Goal: Information Seeking & Learning: Learn about a topic

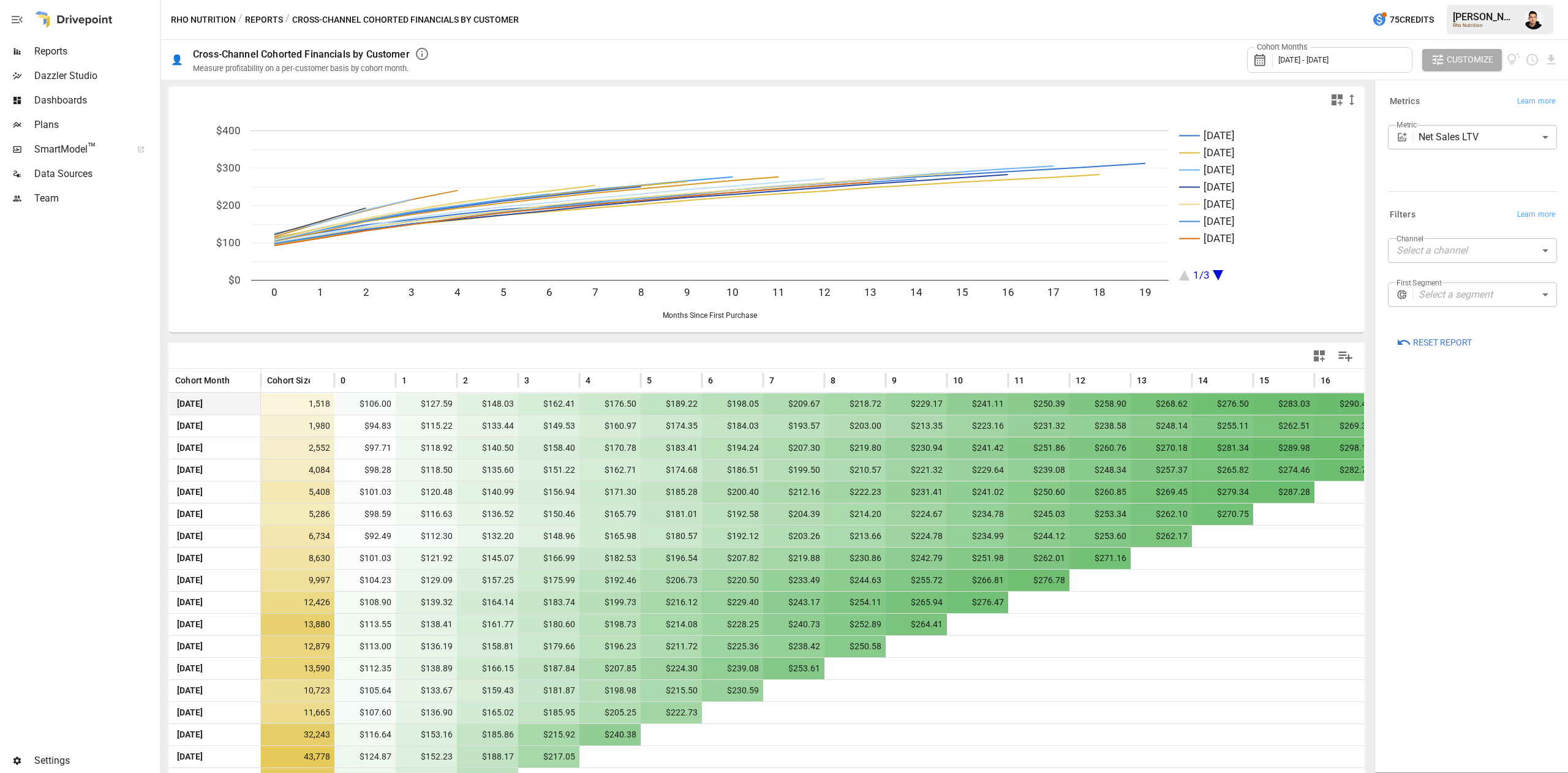
scroll to position [42, 0]
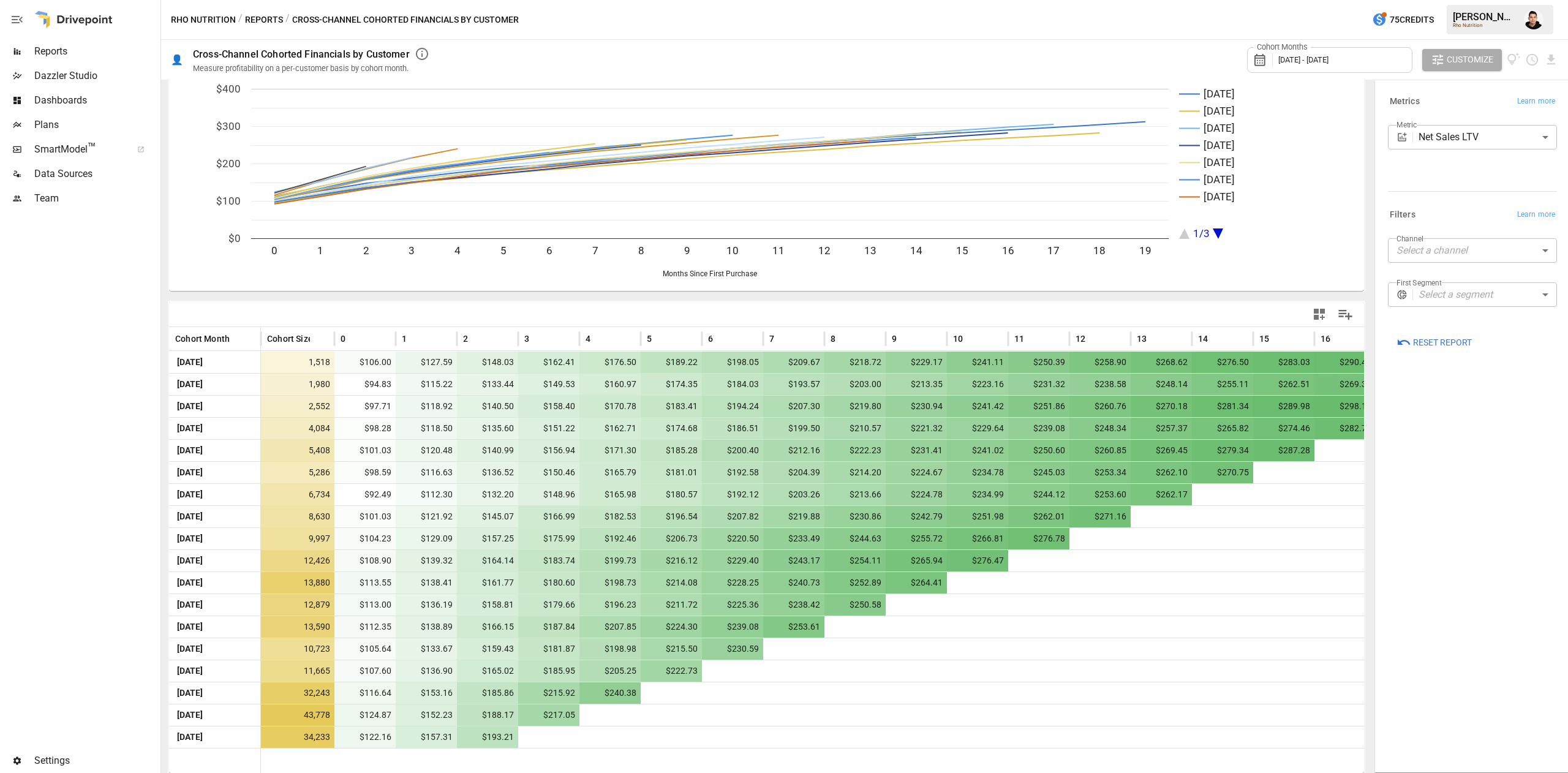
click at [1427, 484] on div "**********" at bounding box center [1472, 426] width 189 height 686
click at [1329, 56] on span "[DATE] - [DATE]" at bounding box center [1304, 60] width 51 height 9
click at [1281, 117] on icon "button" at bounding box center [1282, 116] width 10 height 10
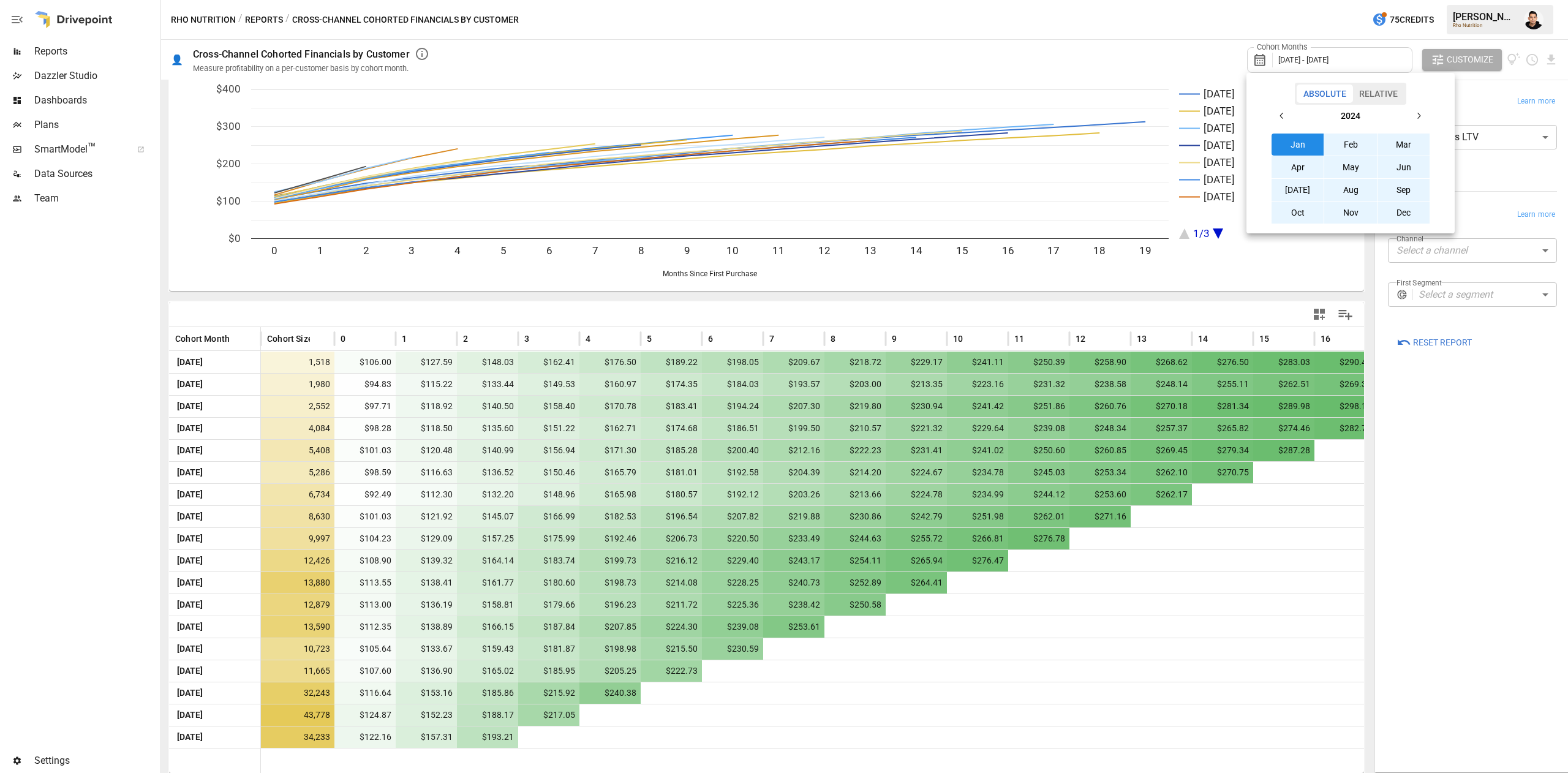
click at [1290, 144] on button "Jan" at bounding box center [1298, 144] width 53 height 22
click at [1421, 118] on icon "button" at bounding box center [1419, 116] width 10 height 10
click at [1396, 220] on button "Dec" at bounding box center [1404, 212] width 53 height 22
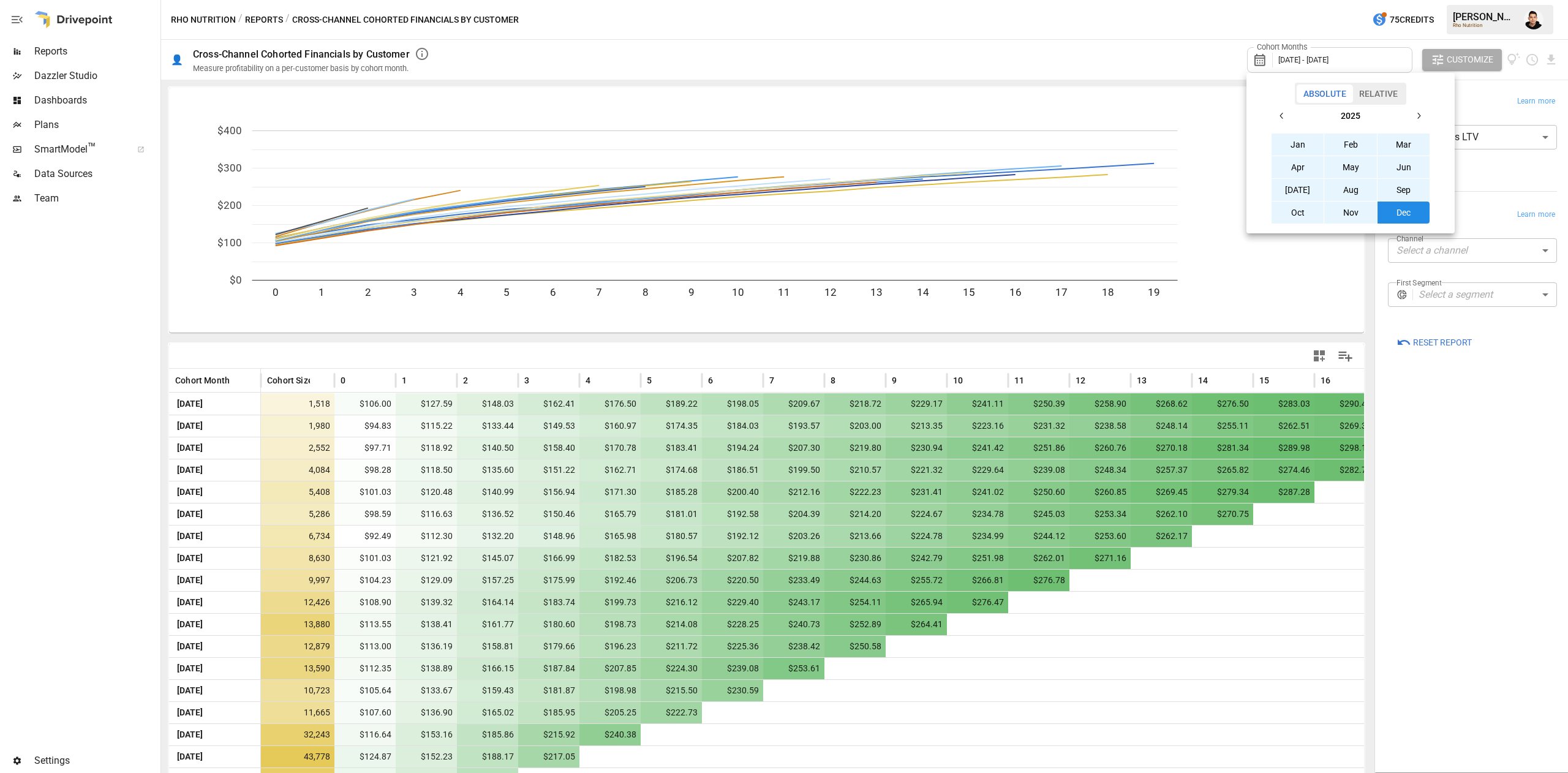
click at [1473, 435] on div at bounding box center [784, 386] width 1568 height 773
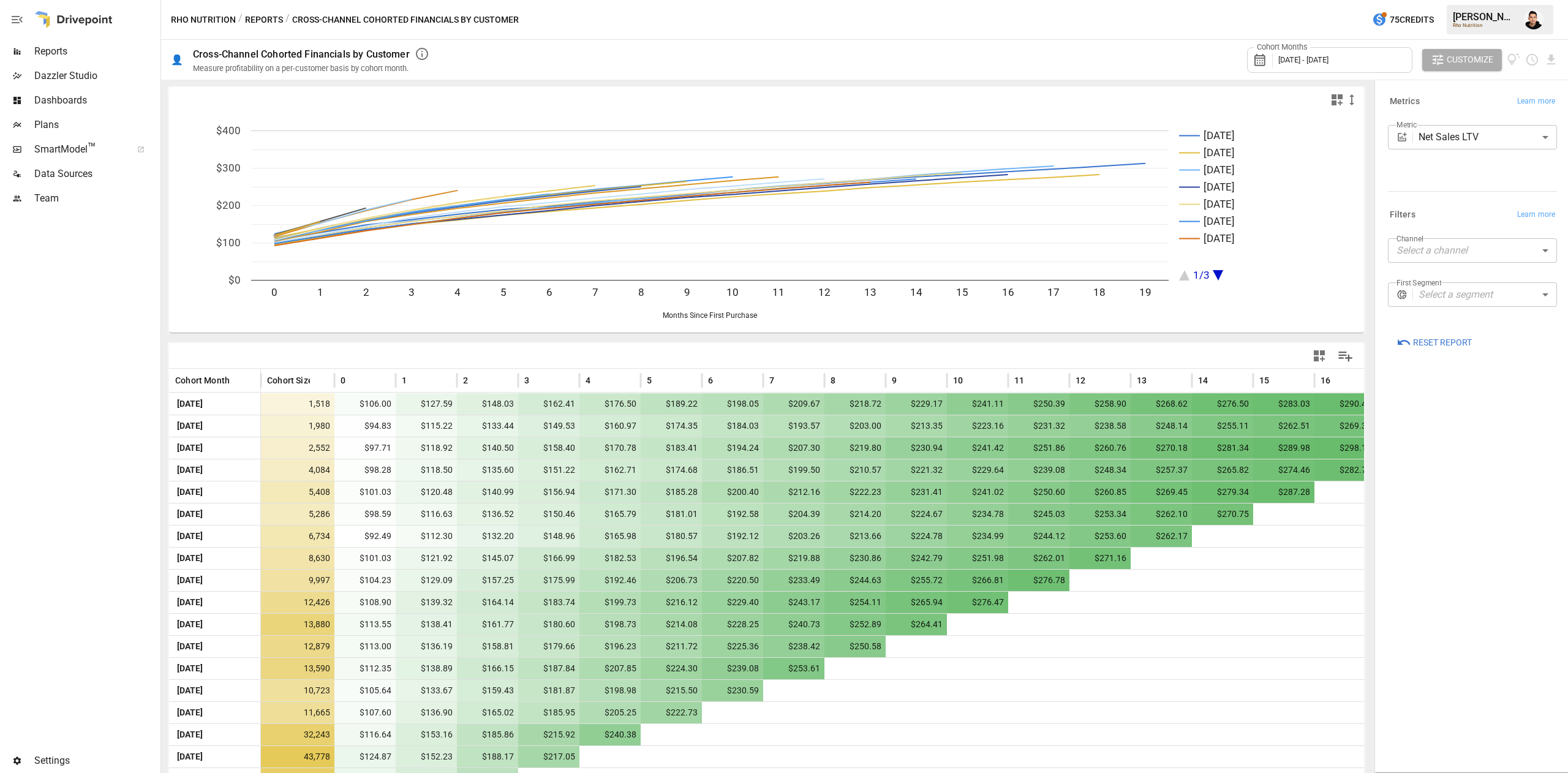
click at [1454, 0] on body "Reports Dazzler Studio Dashboards Plans SmartModel ™ Data Sources Team Settings…" at bounding box center [784, 0] width 1568 height 0
click at [1450, 304] on span "Amazon" at bounding box center [1486, 310] width 124 height 15
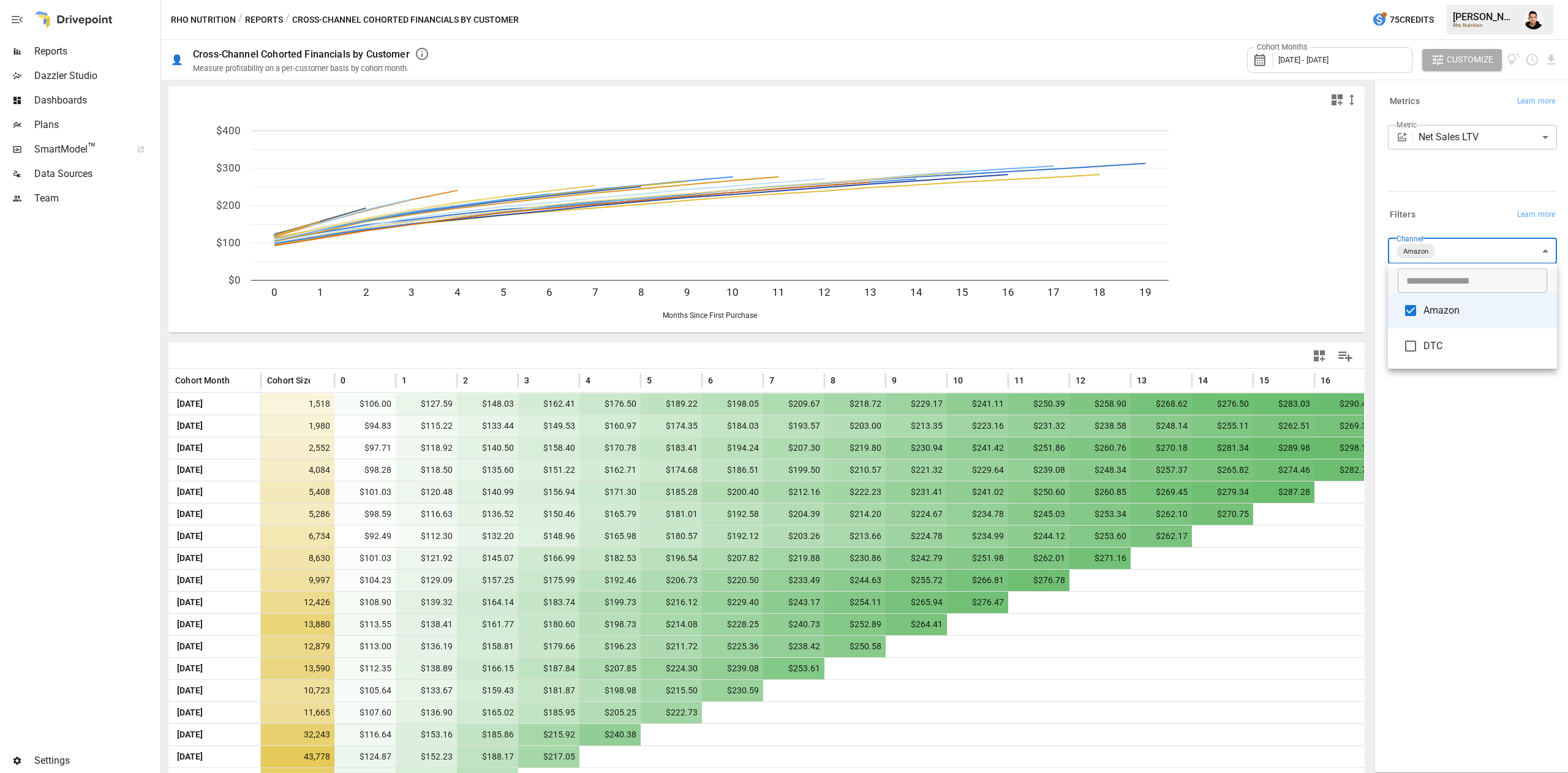
click at [1452, 477] on div at bounding box center [784, 386] width 1568 height 773
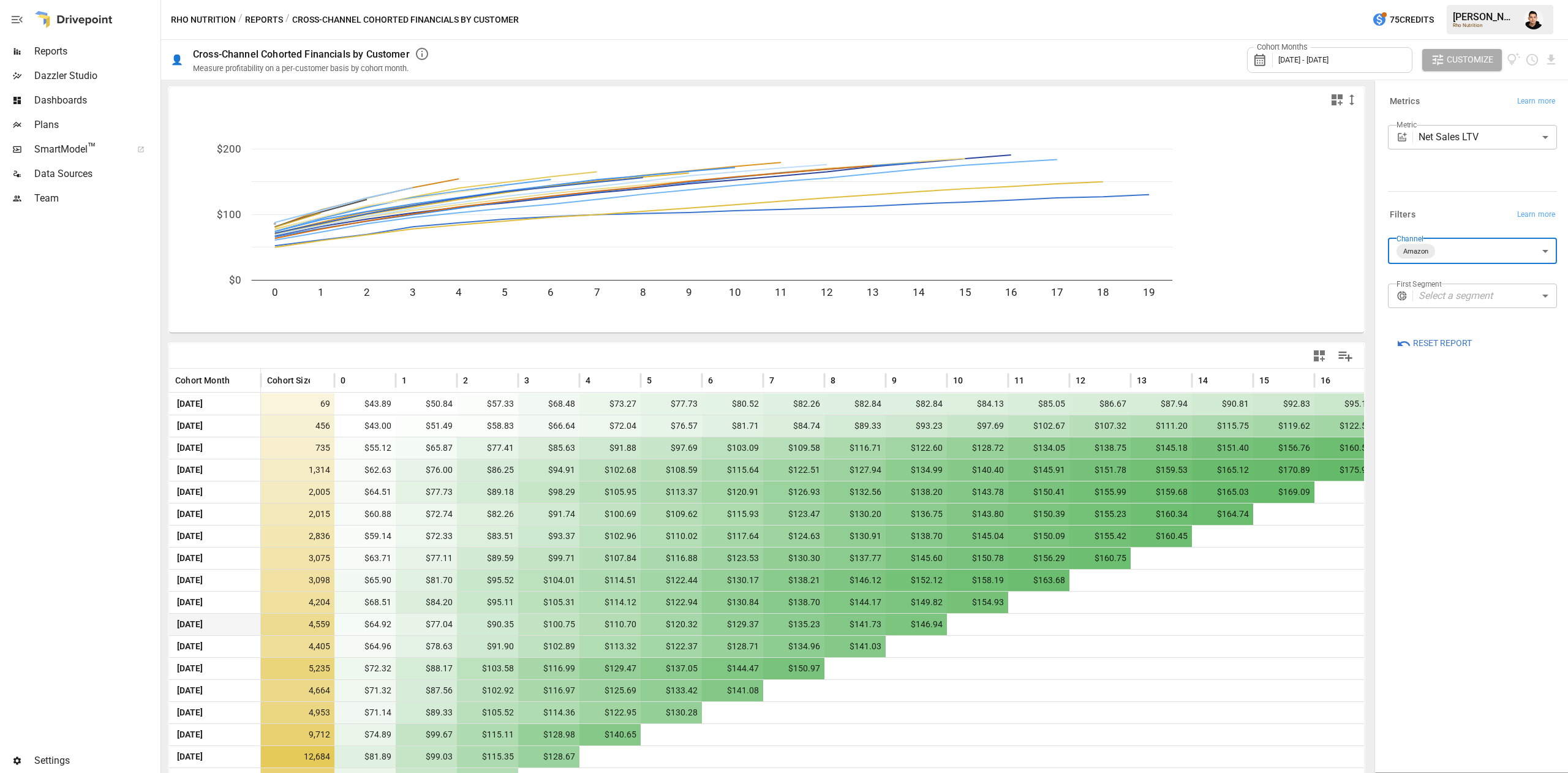
scroll to position [86, 0]
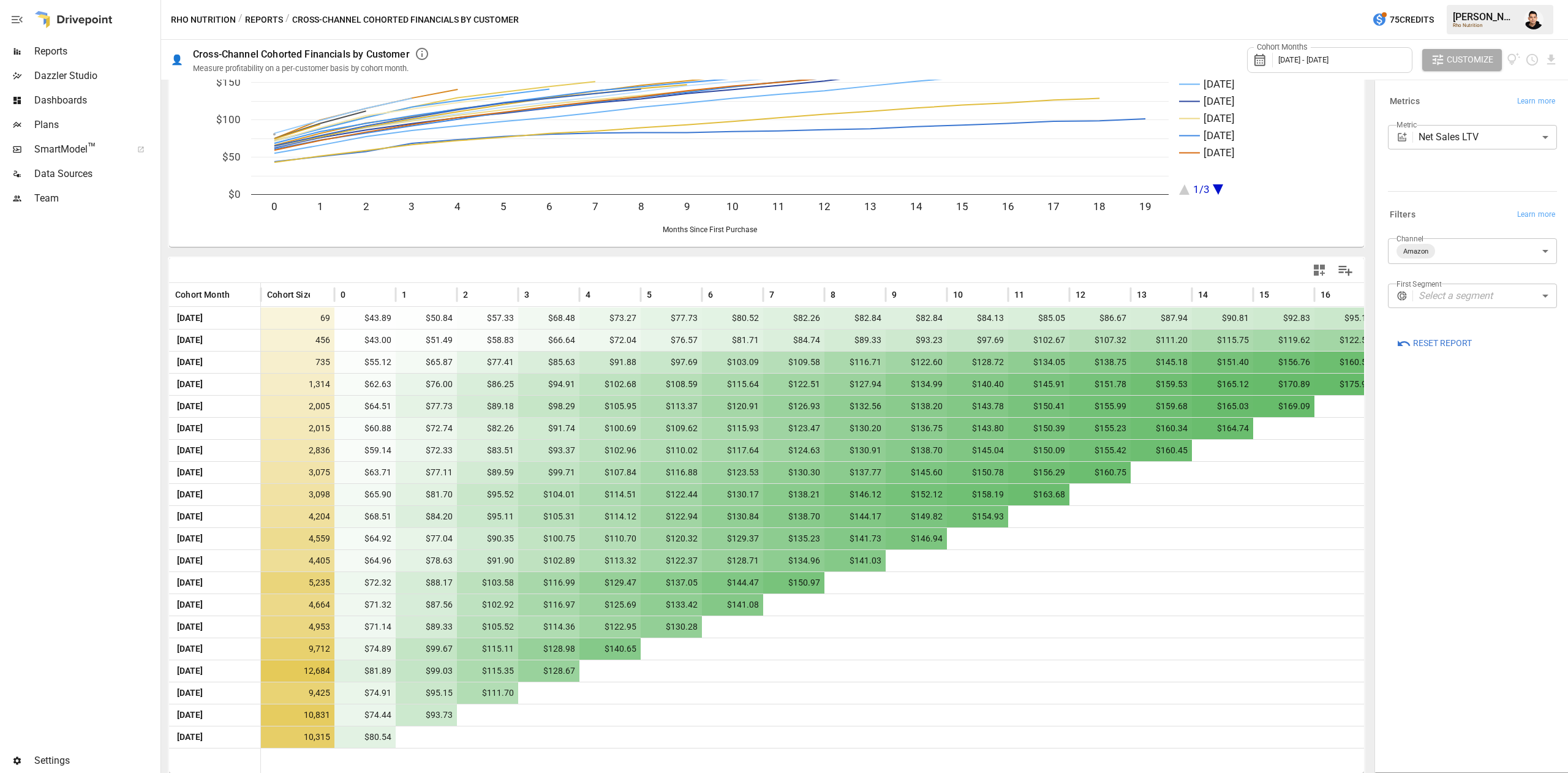
click at [1486, 609] on div "**********" at bounding box center [1472, 426] width 189 height 686
click at [1461, 0] on body "Reports Dazzler Studio Dashboards Plans SmartModel ™ Data Sources Team Settings…" at bounding box center [784, 0] width 1568 height 0
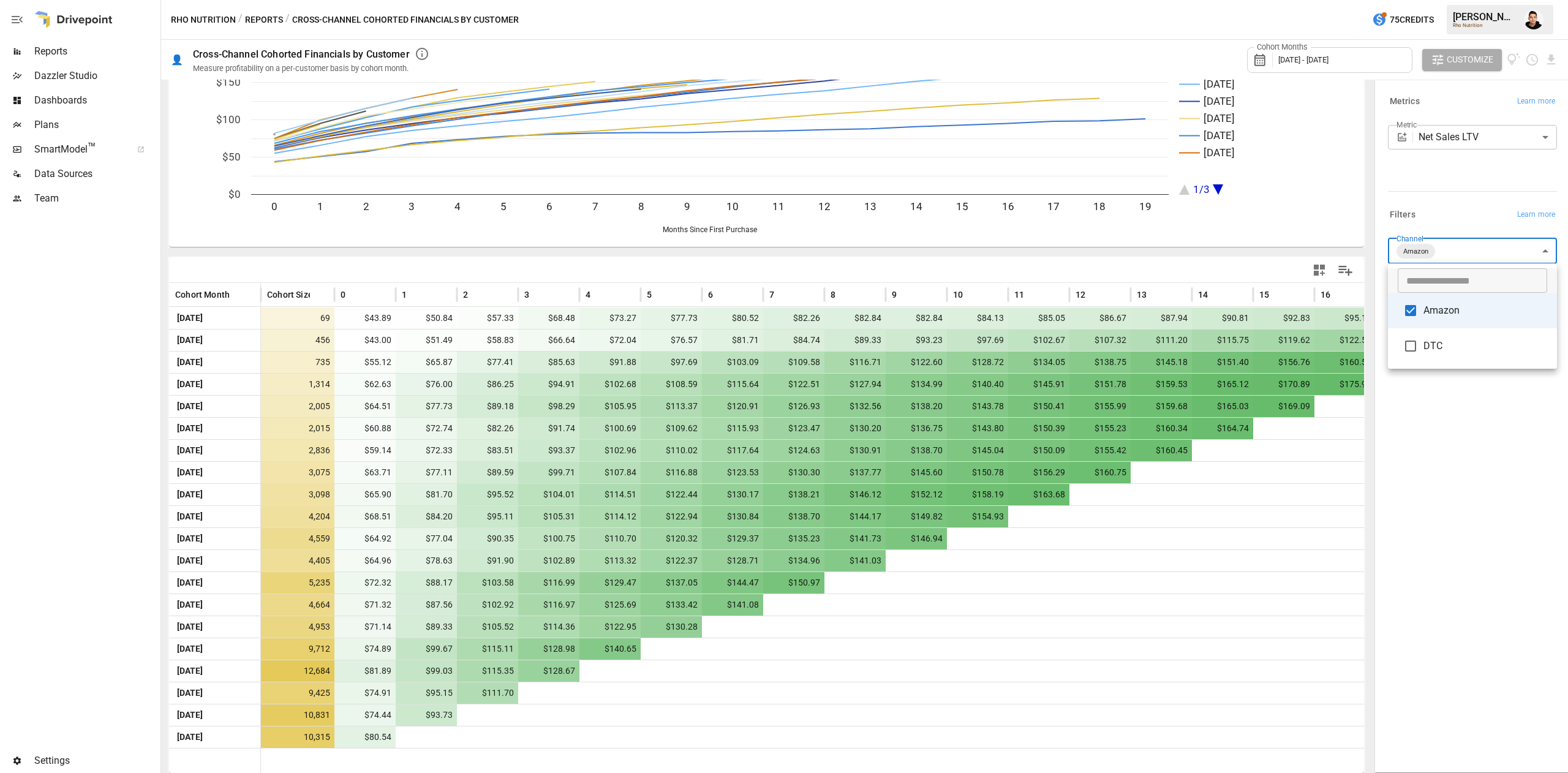
click at [1429, 335] on li "DTC" at bounding box center [1472, 346] width 169 height 36
type input "**********"
click at [1446, 455] on div at bounding box center [784, 386] width 1568 height 773
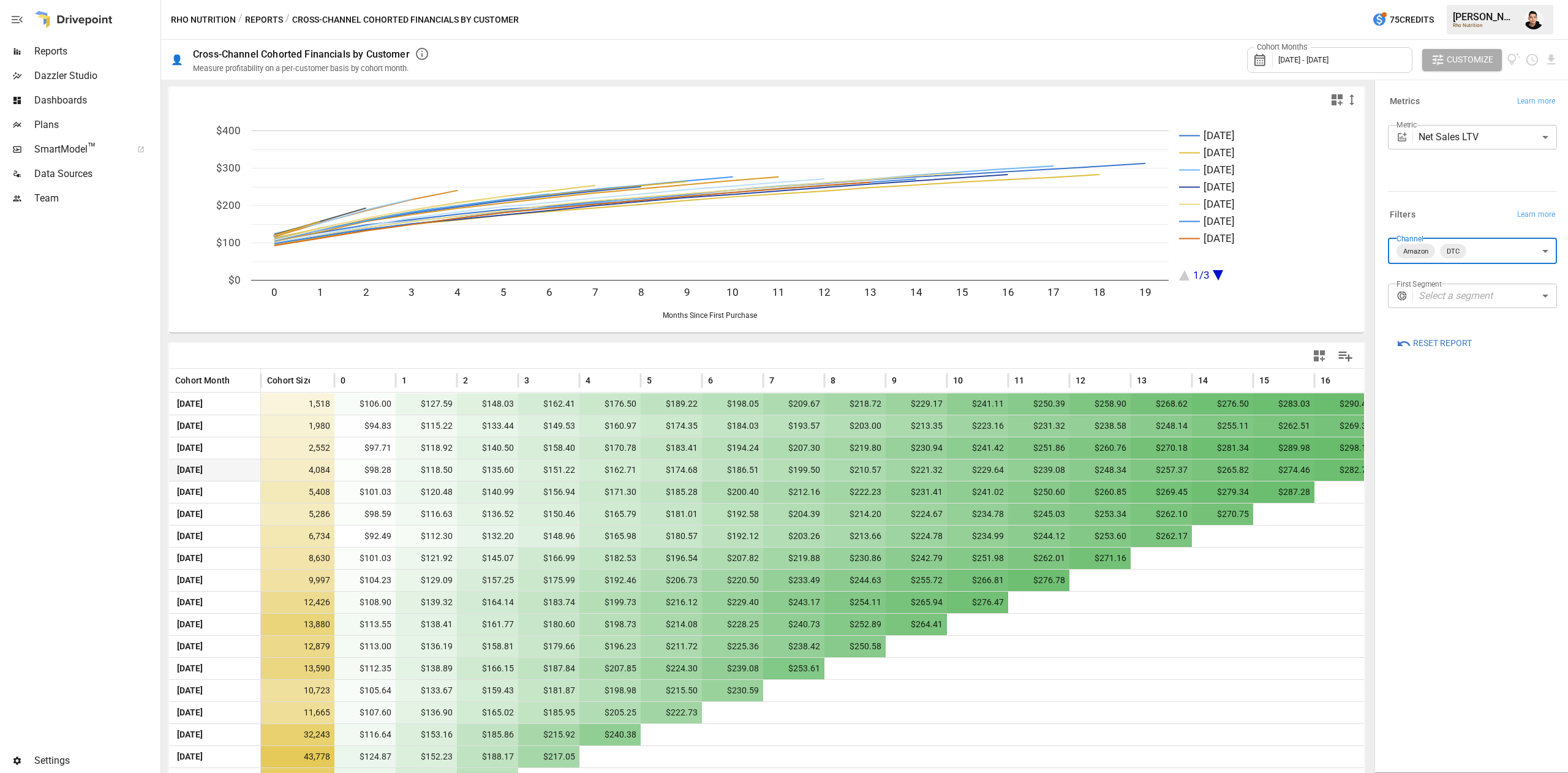
scroll to position [86, 0]
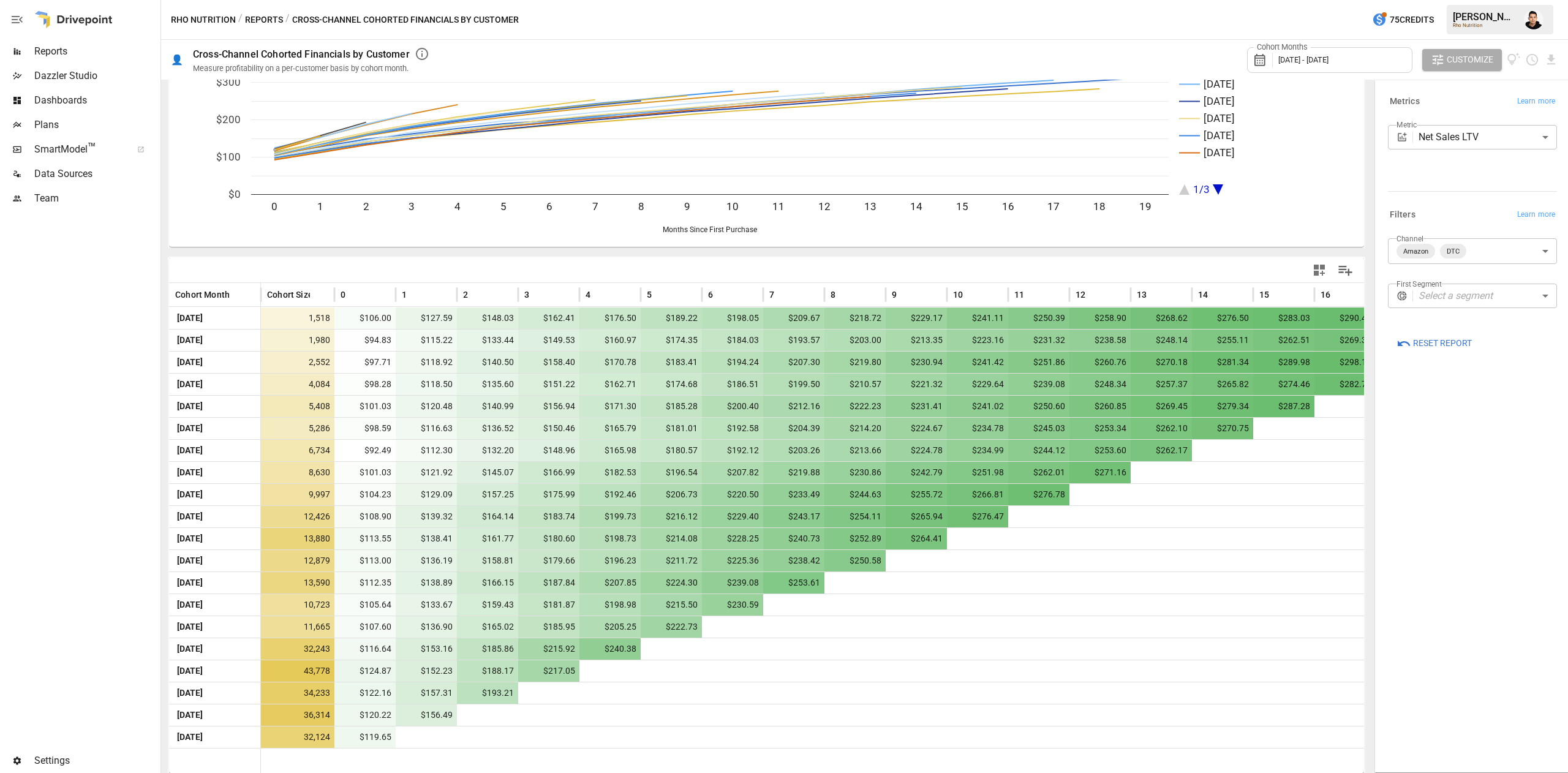
click at [1470, 511] on div "**********" at bounding box center [1472, 426] width 189 height 686
click at [1451, 0] on body "Reports Dazzler Studio Dashboards Plans SmartModel ™ Data Sources Team Settings…" at bounding box center [784, 0] width 1568 height 0
click at [1444, 212] on div at bounding box center [784, 386] width 1568 height 773
click at [1449, 0] on body "Reports Dazzler Studio Dashboards Plans SmartModel ™ Data Sources Team Settings…" at bounding box center [784, 0] width 1568 height 0
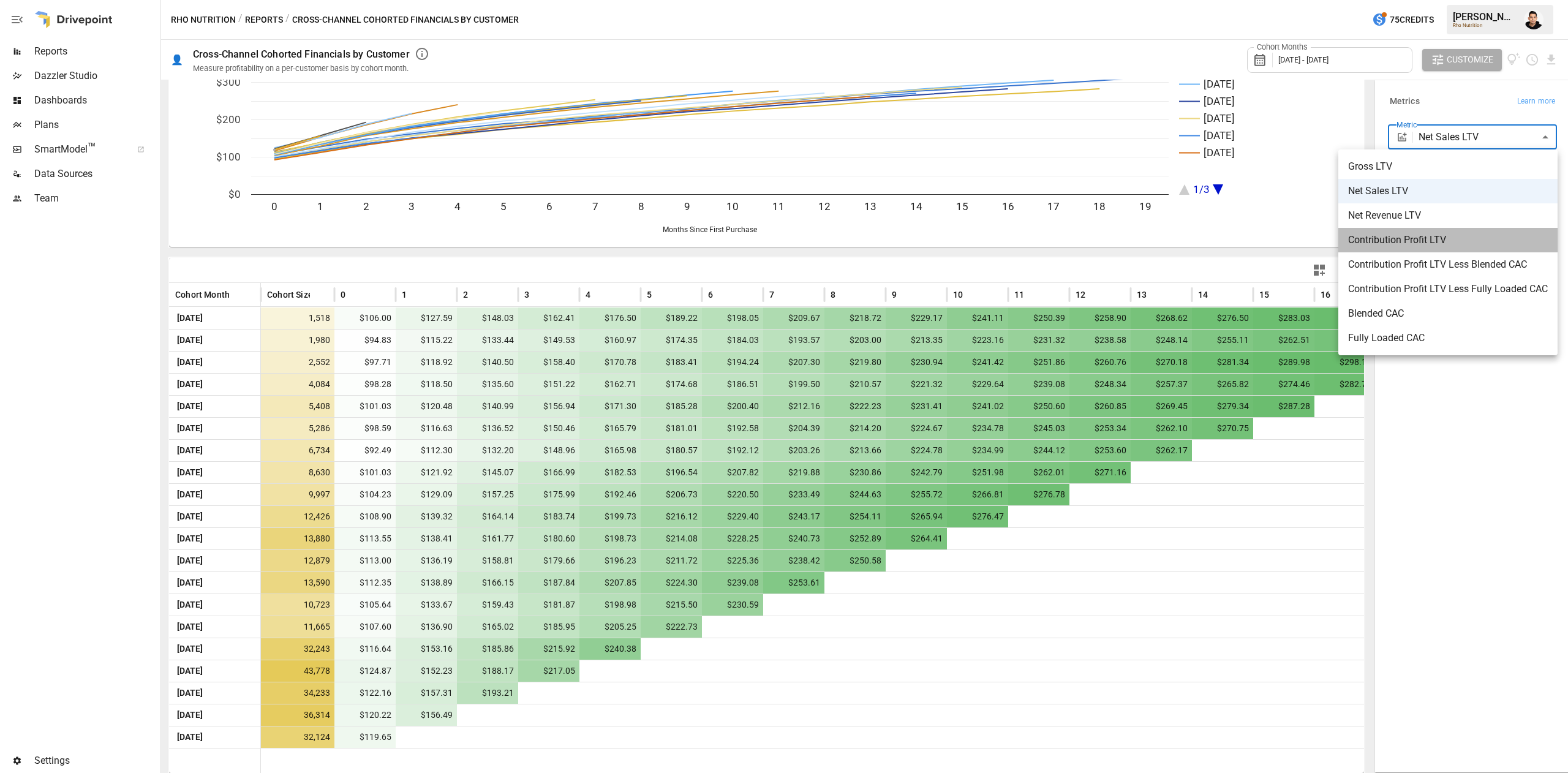
click at [1446, 244] on span "Contribution Profit LTV" at bounding box center [1448, 240] width 200 height 15
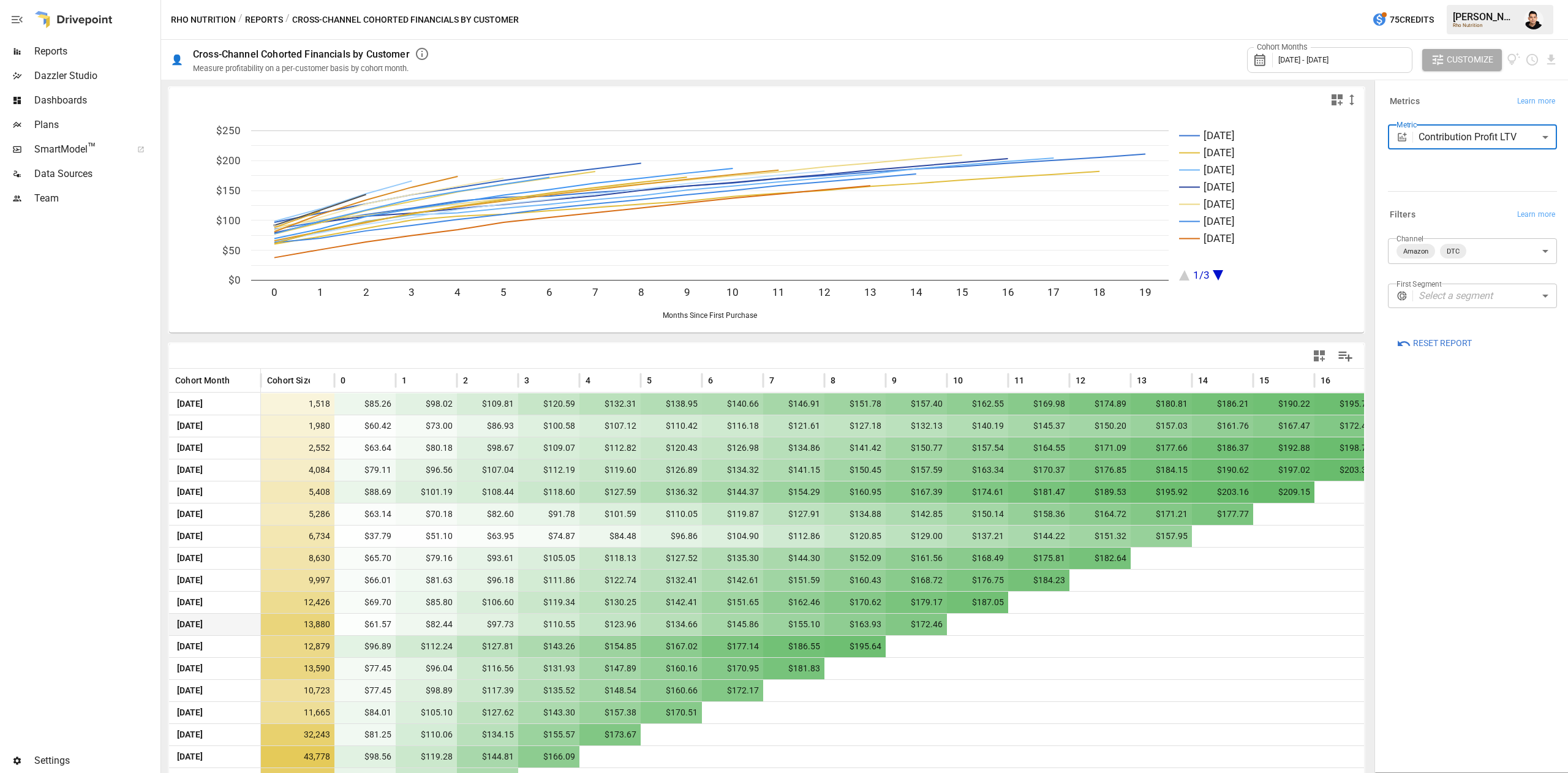
scroll to position [86, 0]
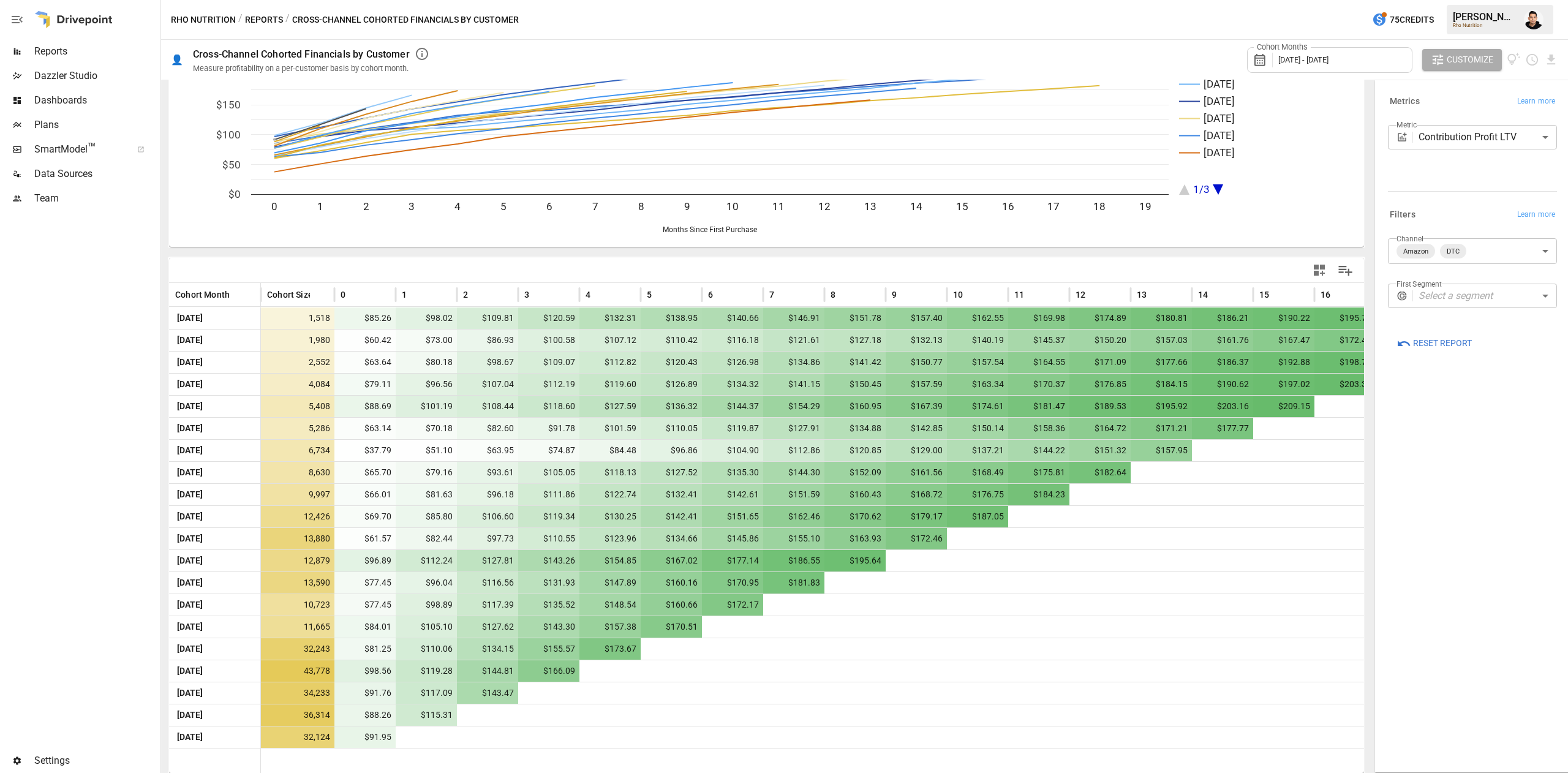
click at [1476, 609] on div "**********" at bounding box center [1472, 426] width 189 height 686
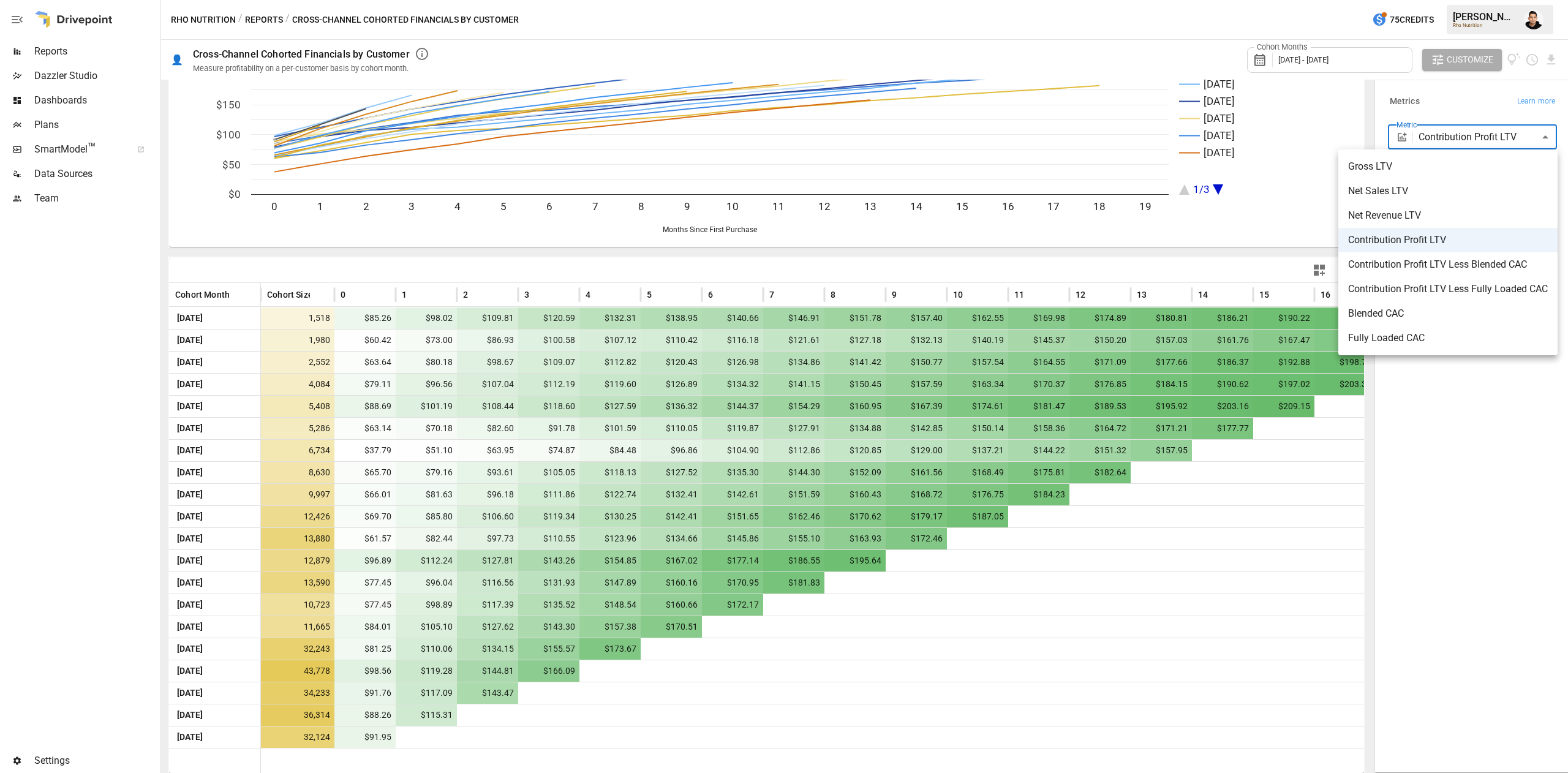
click at [1475, 0] on body "Reports Dazzler Studio Dashboards Plans SmartModel ™ Data Sources Team Settings…" at bounding box center [784, 0] width 1568 height 0
click at [1445, 271] on span "Contribution Profit LTV Less Blended CAC" at bounding box center [1448, 264] width 200 height 15
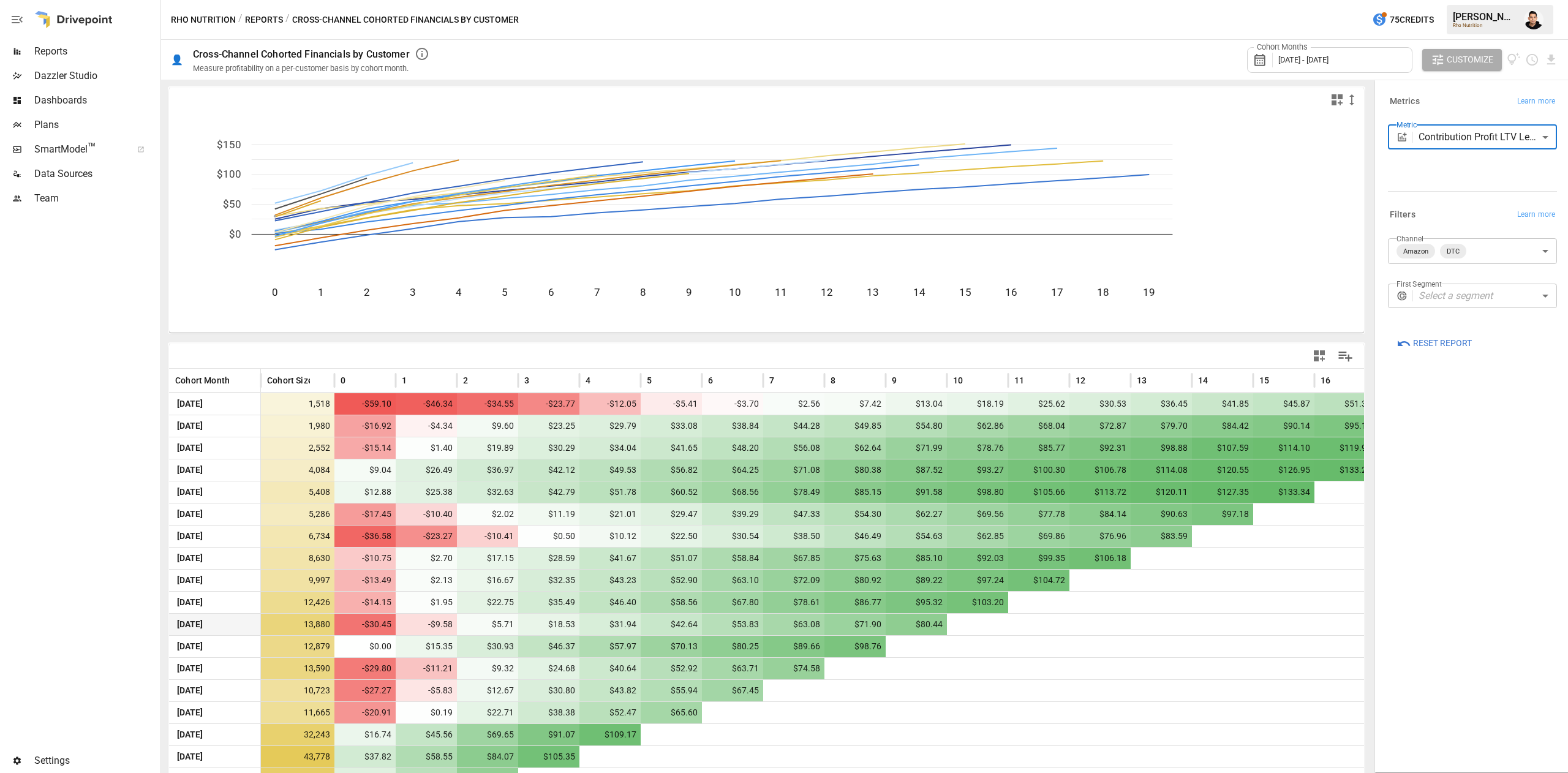
scroll to position [86, 0]
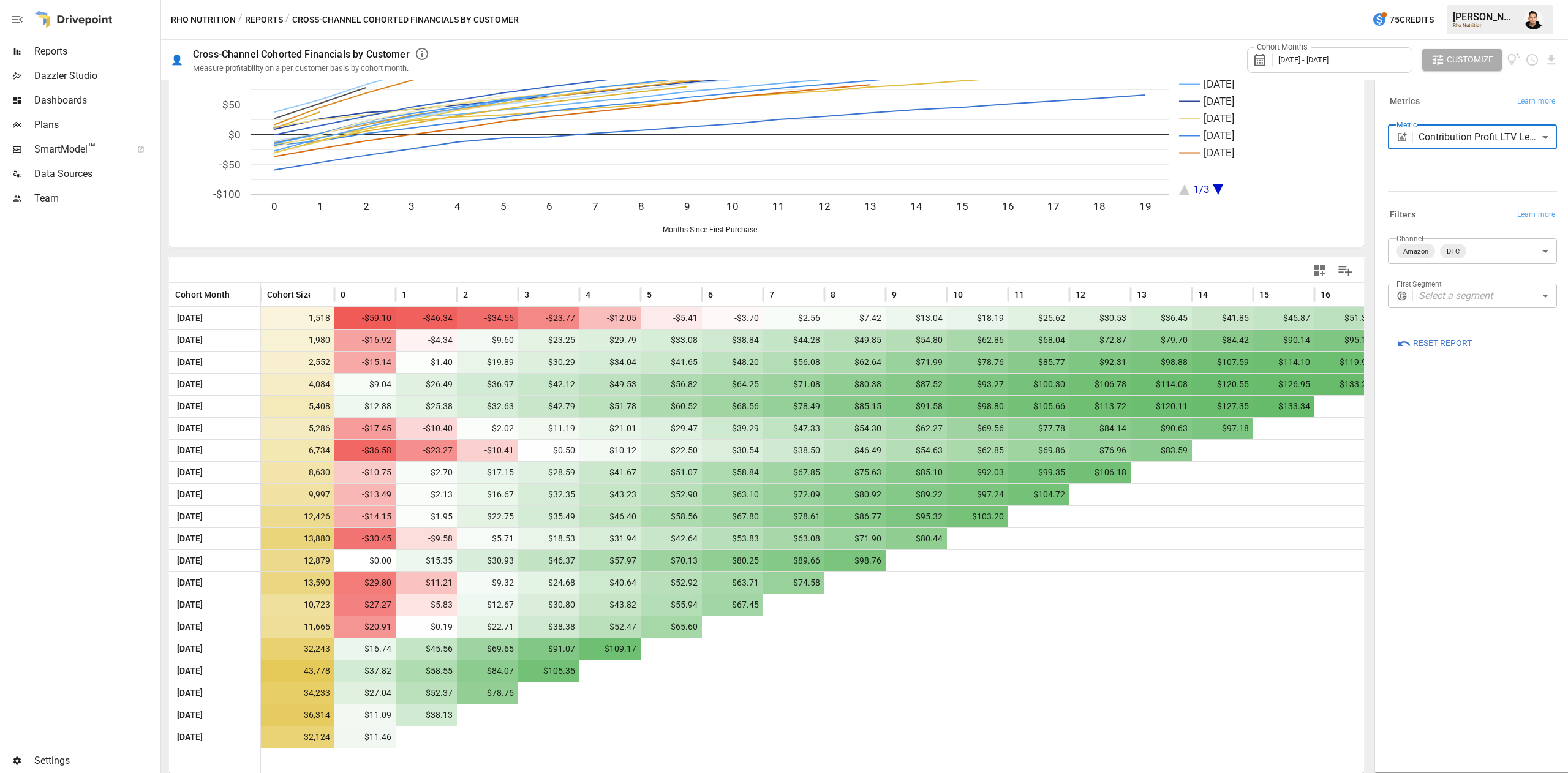
click at [1495, 578] on div "**********" at bounding box center [1472, 426] width 189 height 686
click at [1483, 0] on body "Reports Dazzler Studio Dashboards Plans SmartModel ™ Data Sources Team Settings…" at bounding box center [784, 0] width 1568 height 0
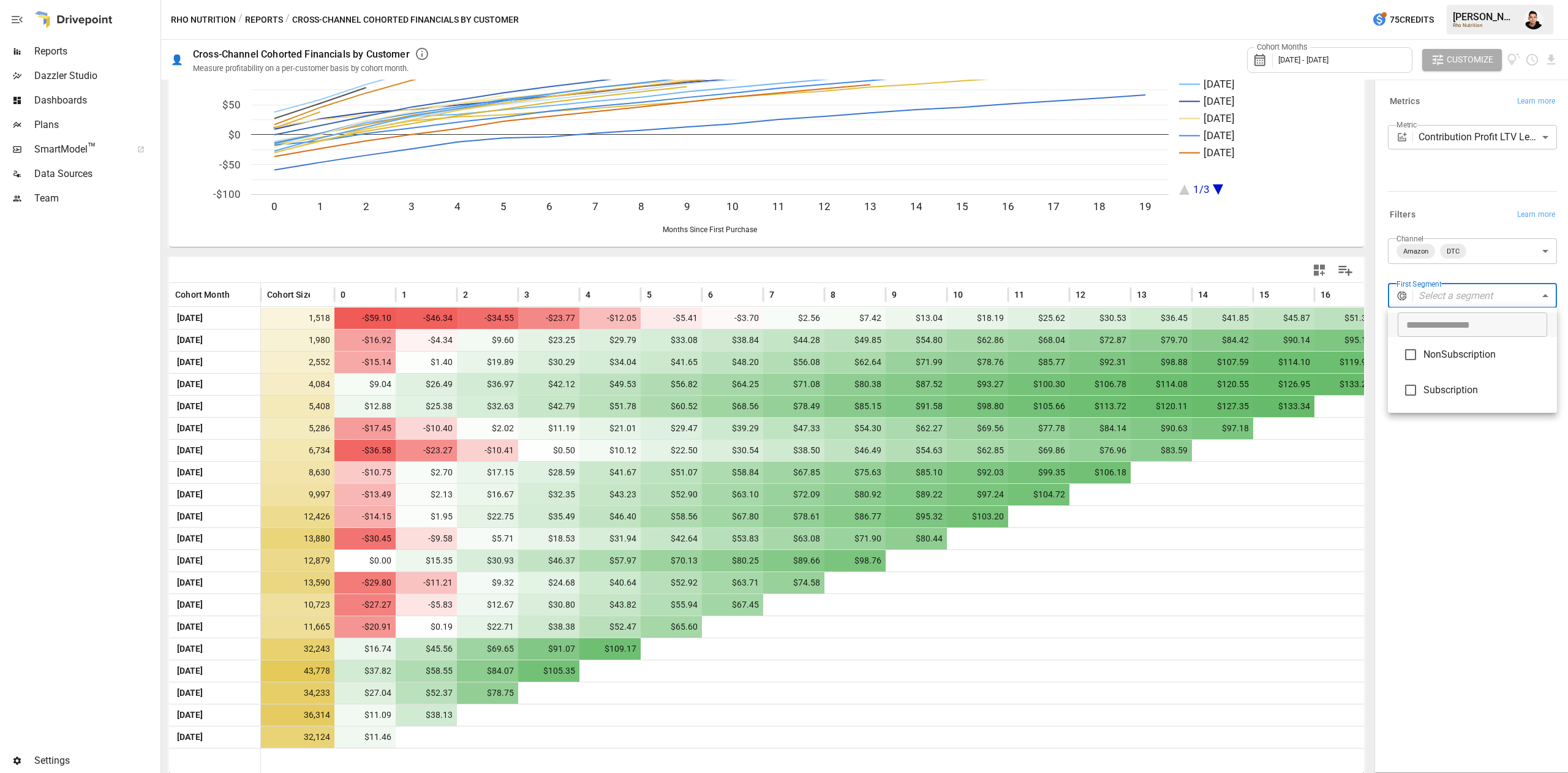
click at [1459, 149] on div at bounding box center [784, 386] width 1568 height 773
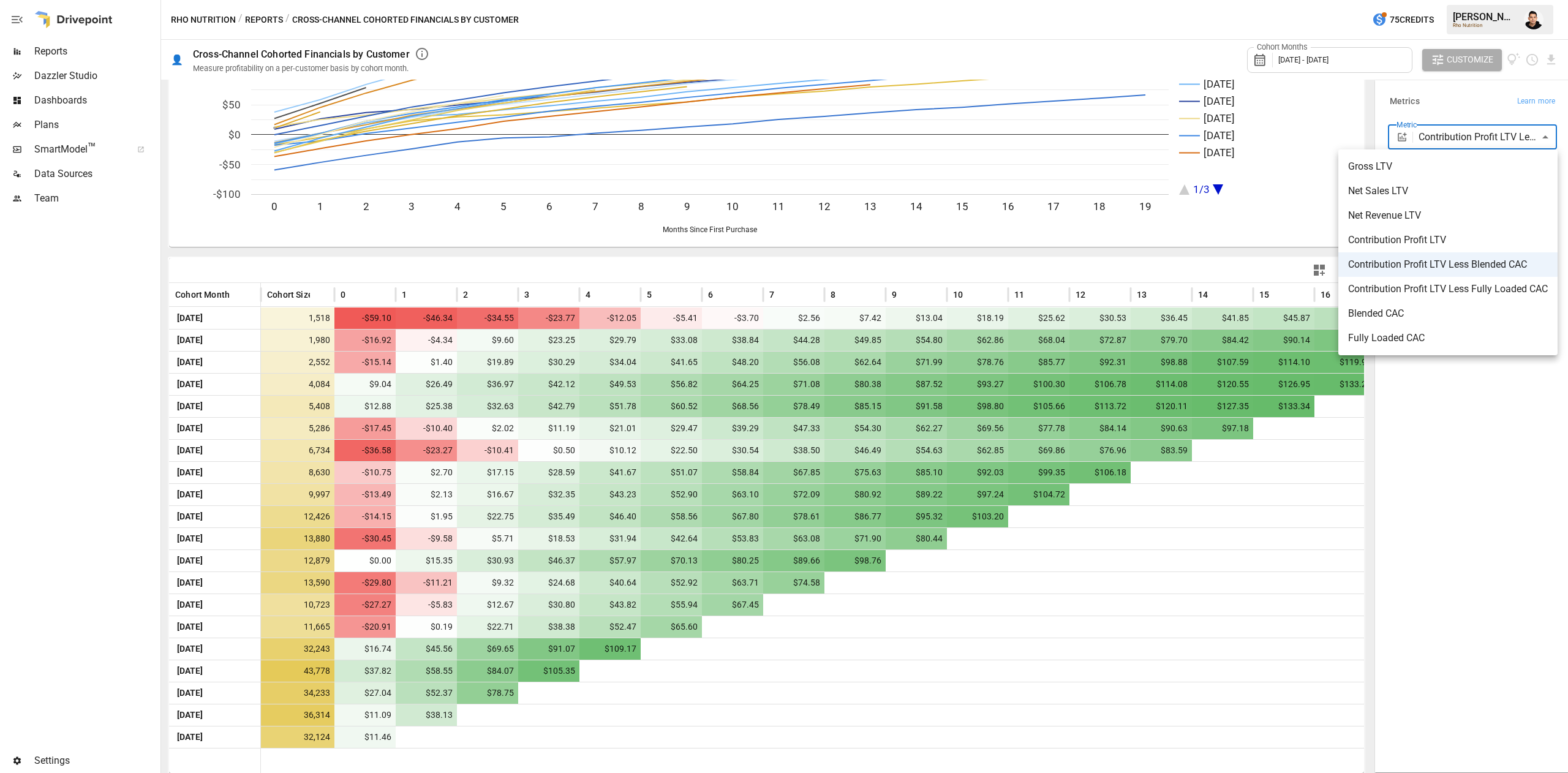
click at [1463, 0] on body "Reports Dazzler Studio Dashboards Plans SmartModel ™ Data Sources Team Settings…" at bounding box center [784, 0] width 1568 height 0
click at [1441, 288] on span "Contribution Profit LTV Less Fully Loaded CAC" at bounding box center [1448, 289] width 200 height 15
type input "**********"
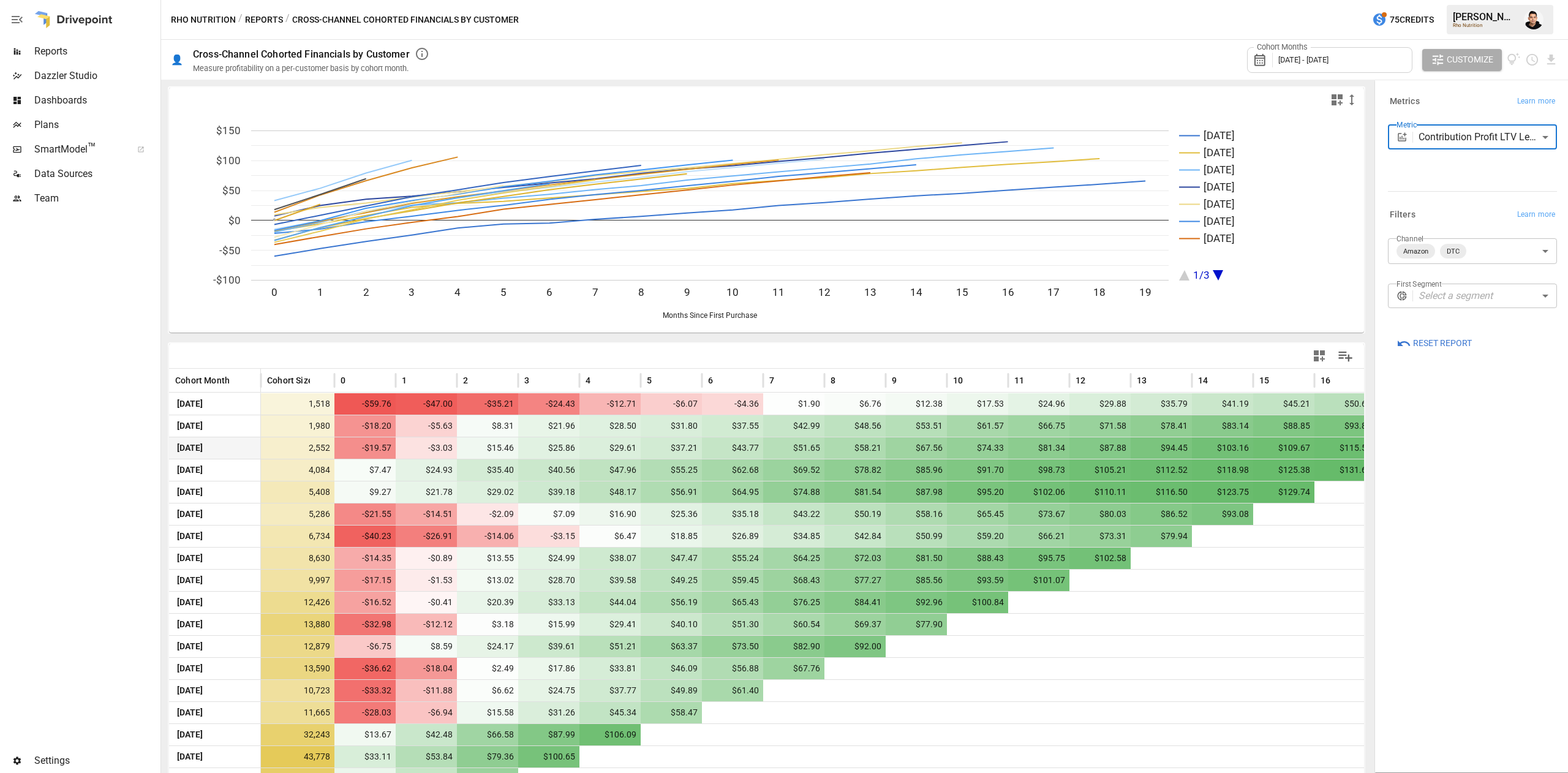
scroll to position [86, 0]
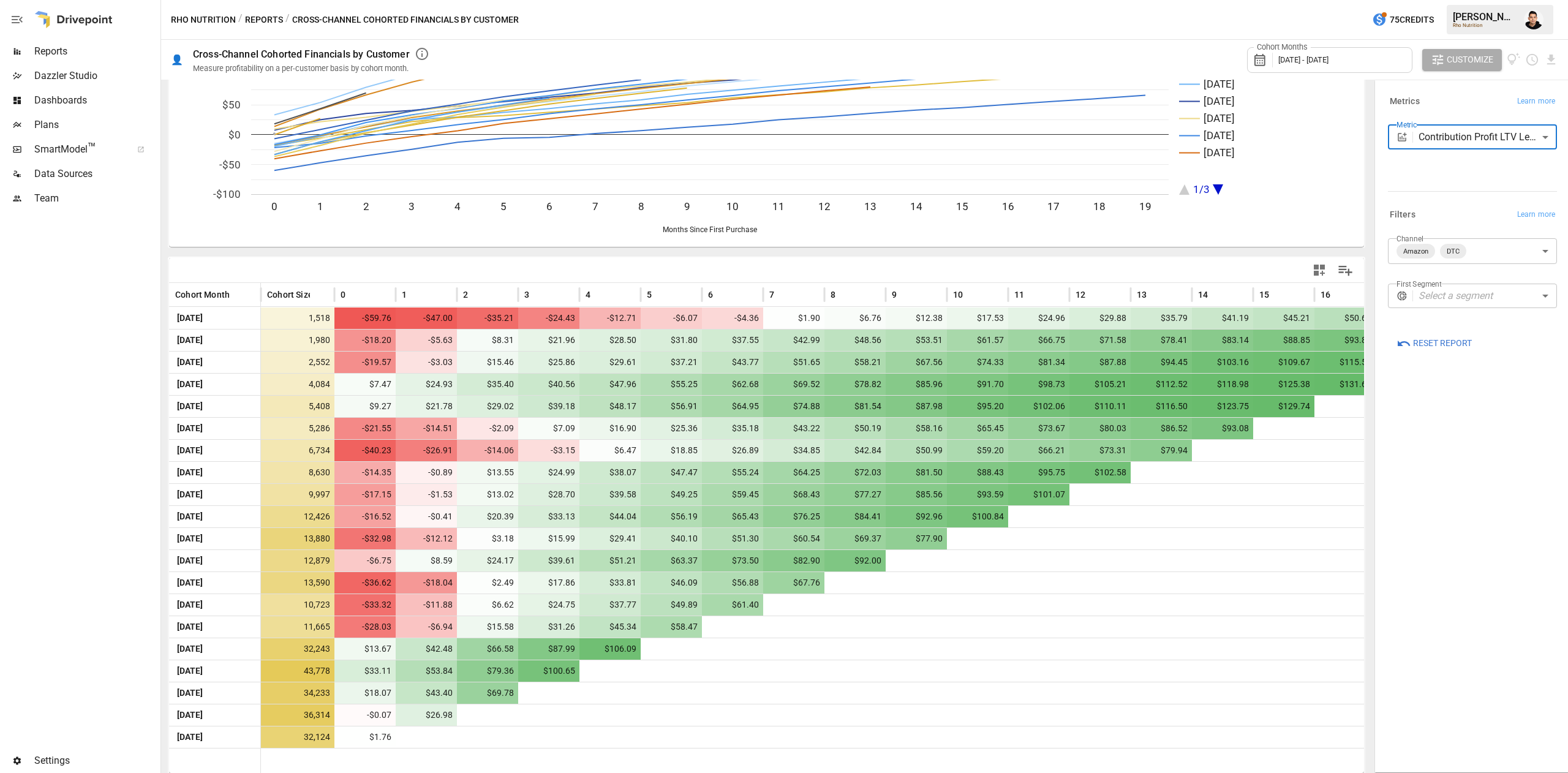
click at [1162, 227] on rect "A chart." at bounding box center [710, 229] width 918 height 7
